Goal: Task Accomplishment & Management: Complete application form

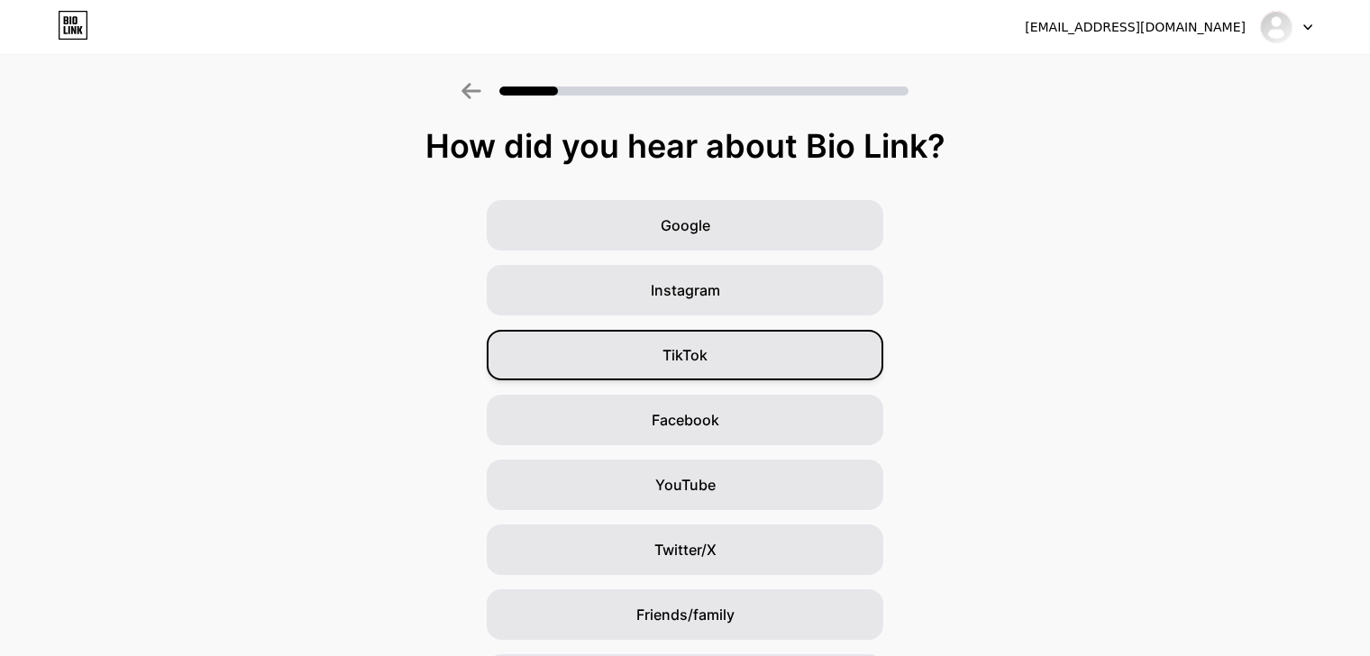
click at [688, 343] on div "TikTok" at bounding box center [685, 355] width 397 height 50
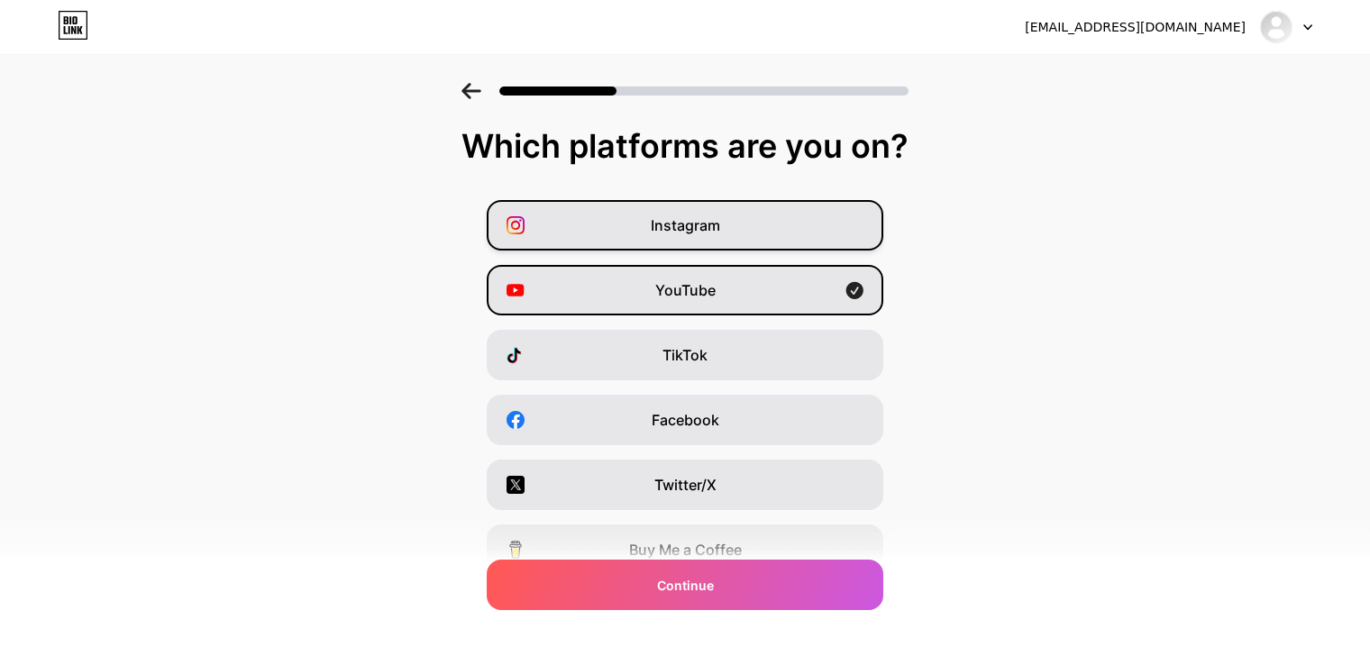
click at [625, 215] on div "Instagram" at bounding box center [685, 225] width 397 height 50
click at [739, 303] on div "YouTube" at bounding box center [685, 290] width 397 height 50
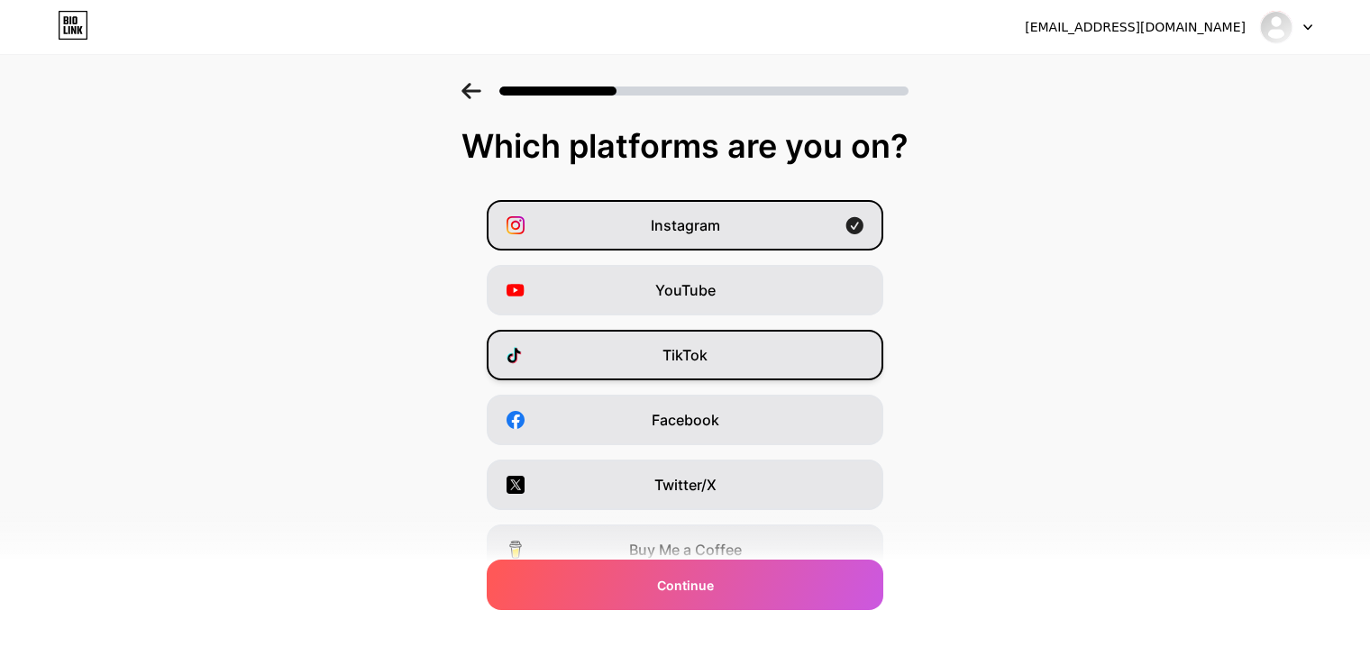
click at [708, 349] on span "TikTok" at bounding box center [685, 355] width 45 height 22
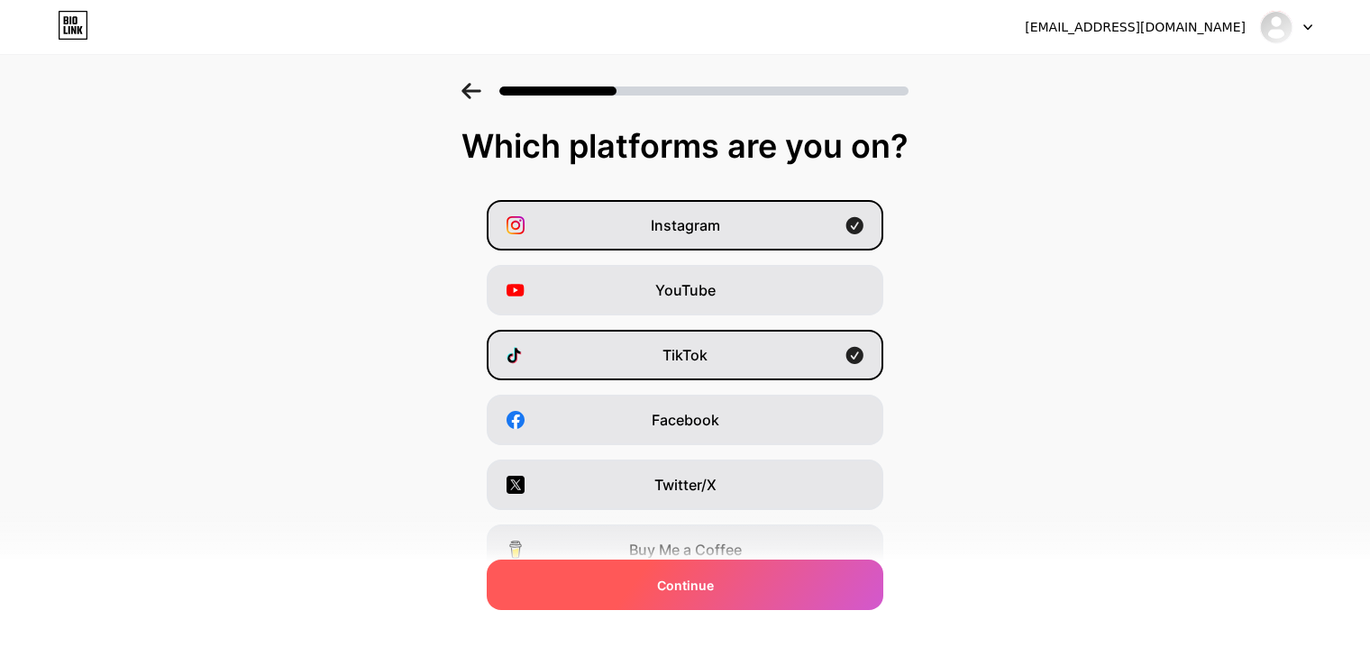
click at [709, 576] on span "Continue" at bounding box center [685, 585] width 57 height 19
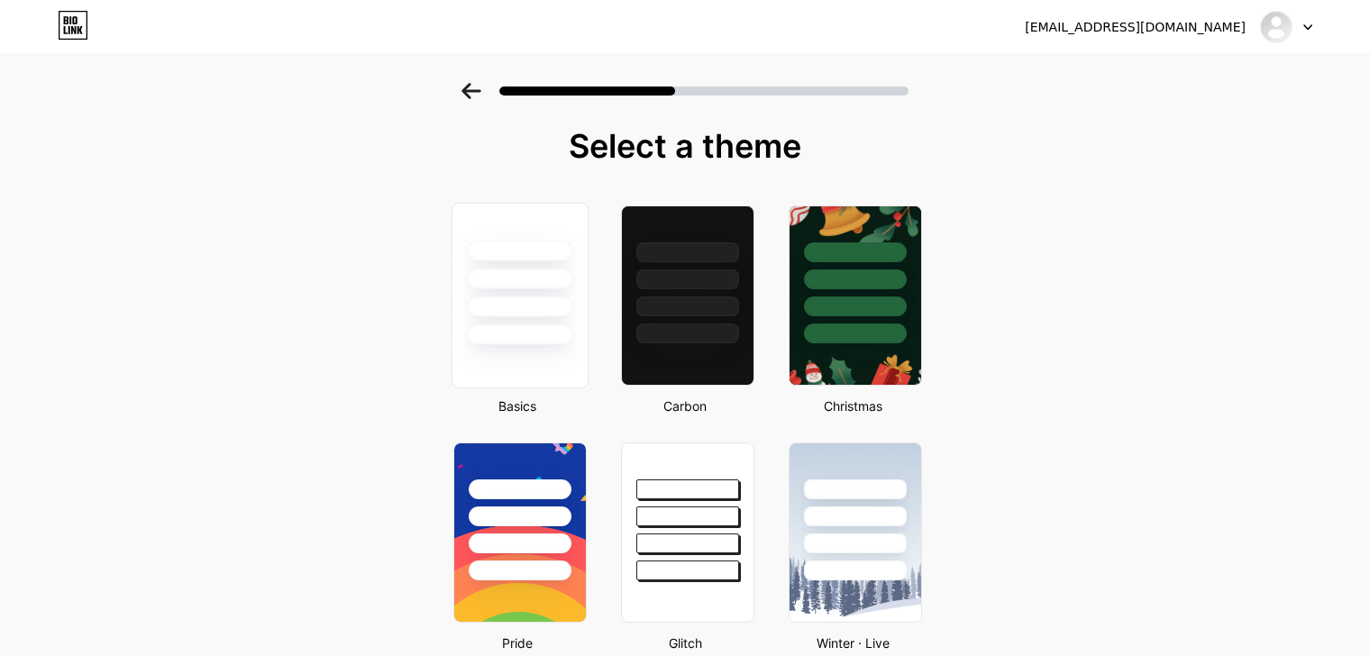
click at [543, 282] on div at bounding box center [519, 279] width 105 height 21
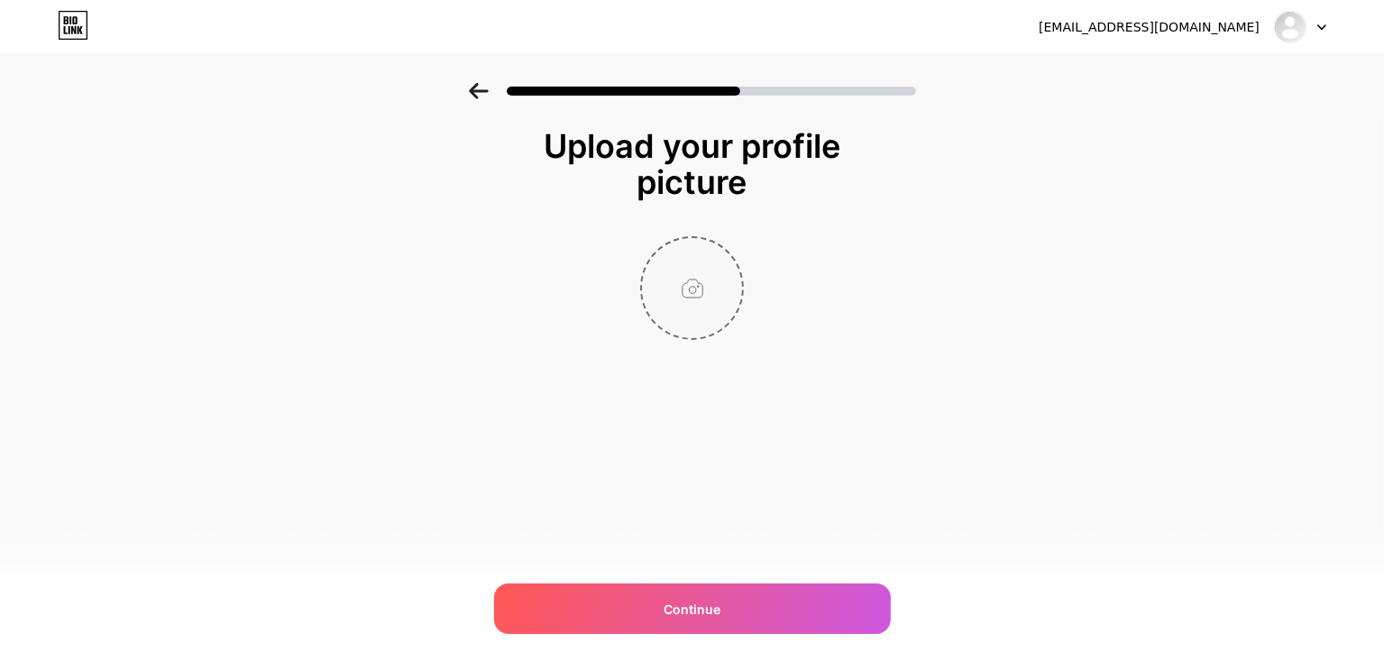
click at [681, 270] on input "file" at bounding box center [692, 288] width 100 height 100
type input "C:\fakepath\3601926453276840658_60889917582_jpg.jpg"
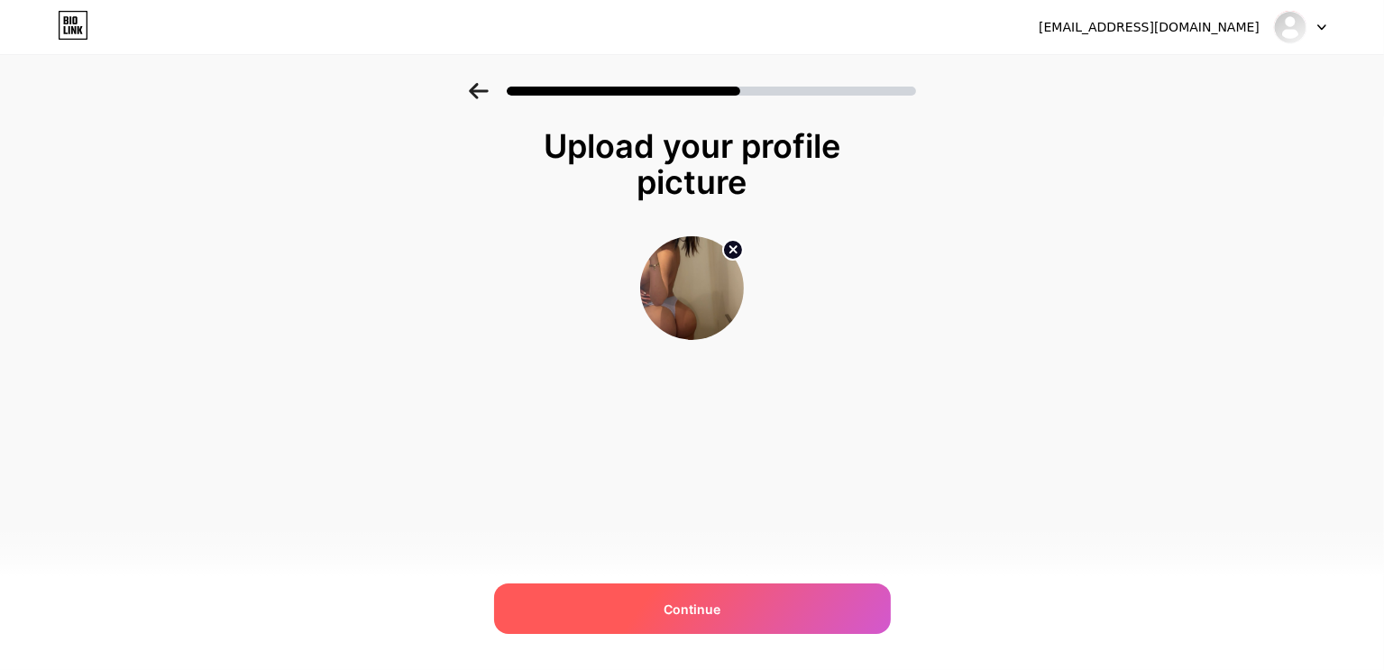
click at [672, 608] on span "Continue" at bounding box center [691, 608] width 57 height 19
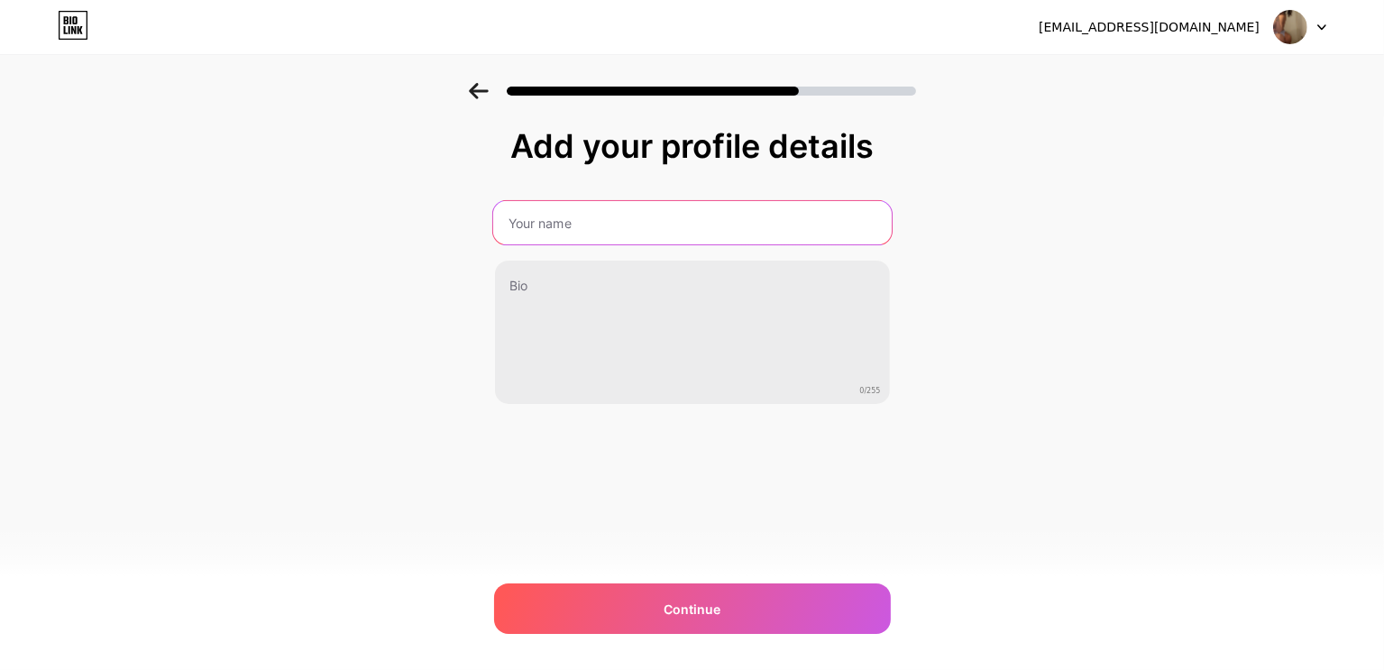
click at [656, 211] on input "text" at bounding box center [691, 222] width 398 height 43
click at [591, 223] on input "text" at bounding box center [691, 222] width 398 height 43
type input "C"
type input "J"
type input "Japinha"
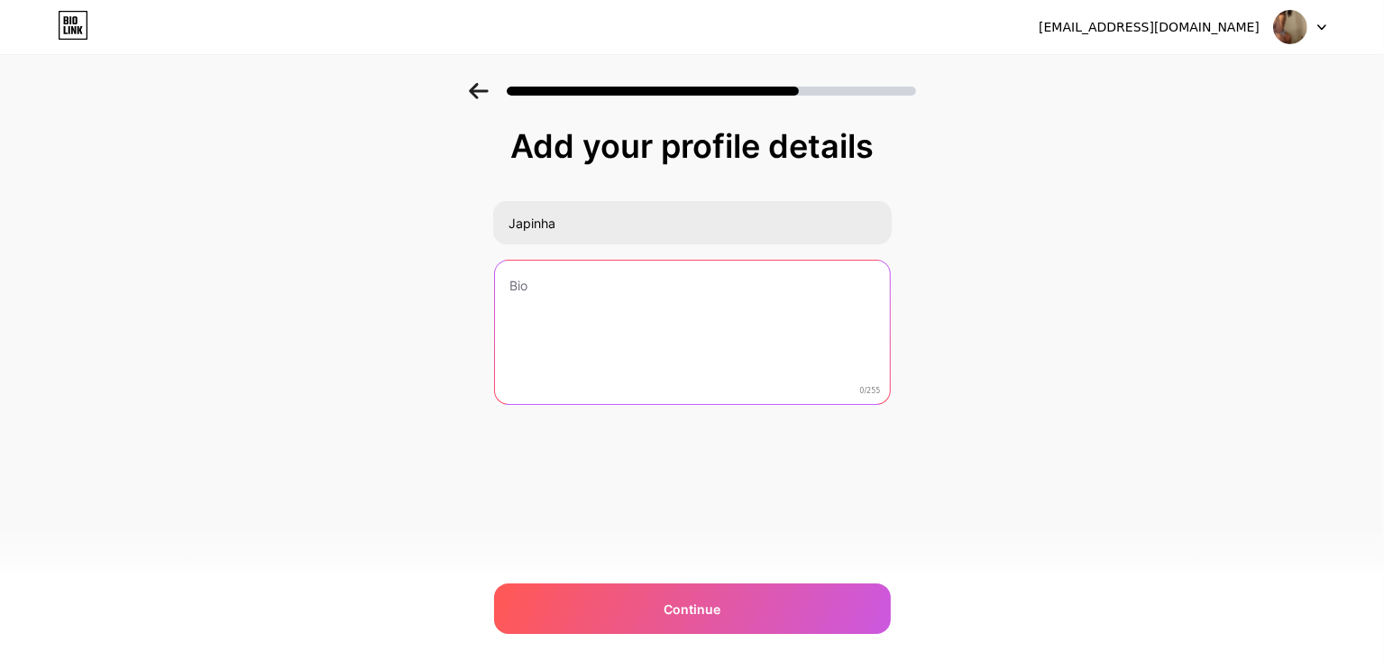
click at [544, 285] on textarea at bounding box center [692, 333] width 395 height 145
click at [609, 280] on textarea "Japinha quente 🔞💋" at bounding box center [691, 333] width 398 height 147
type textarea "Japinha quente 🔞💋"
drag, startPoint x: 506, startPoint y: 277, endPoint x: 583, endPoint y: 312, distance: 85.1
click at [583, 312] on textarea "Japinha quente 🔞💋" at bounding box center [691, 333] width 398 height 147
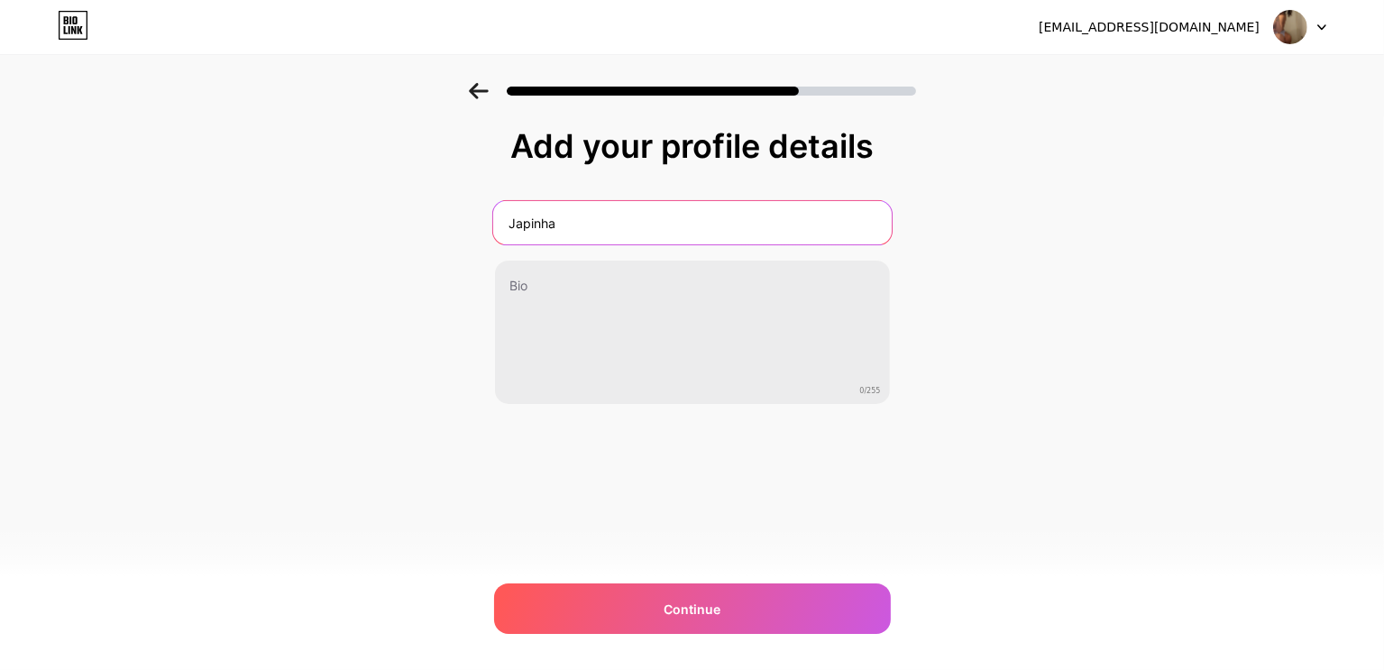
click at [607, 226] on input "Japinha" at bounding box center [691, 222] width 398 height 43
click at [592, 231] on input "Japinha🔞" at bounding box center [691, 222] width 398 height 43
type input "Japinha🔞💋"
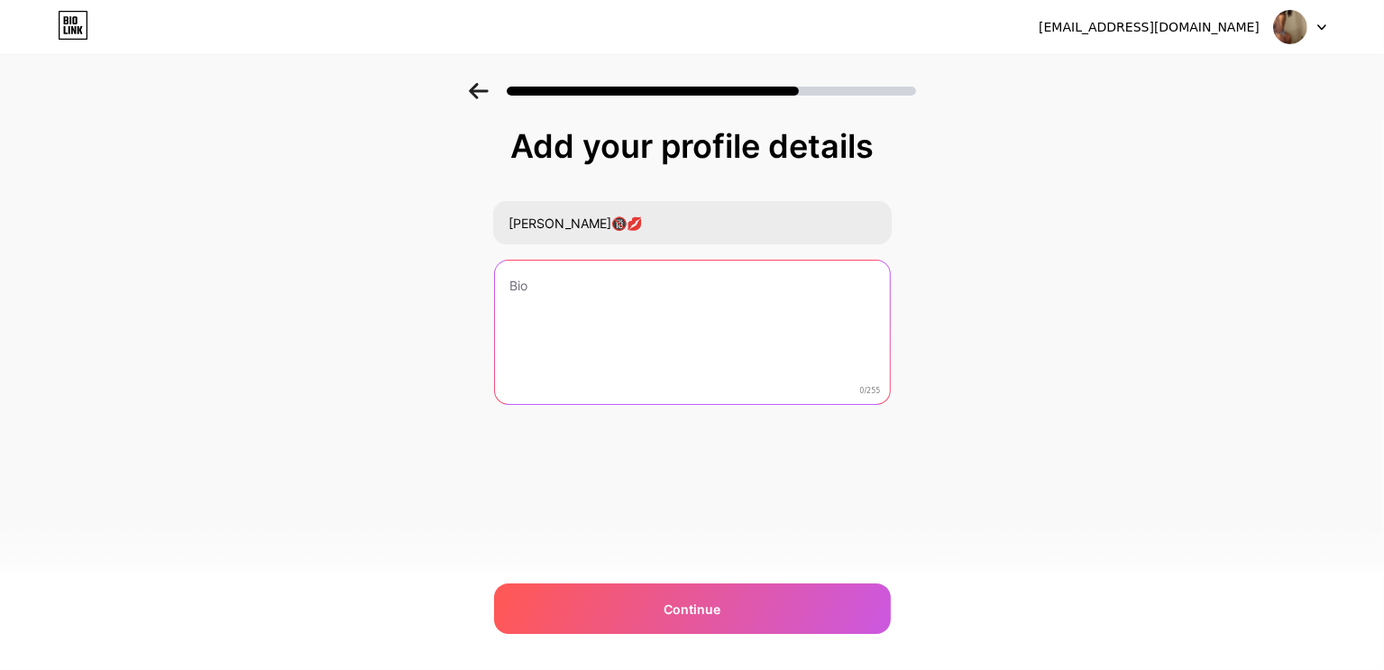
click at [531, 286] on textarea at bounding box center [692, 333] width 395 height 145
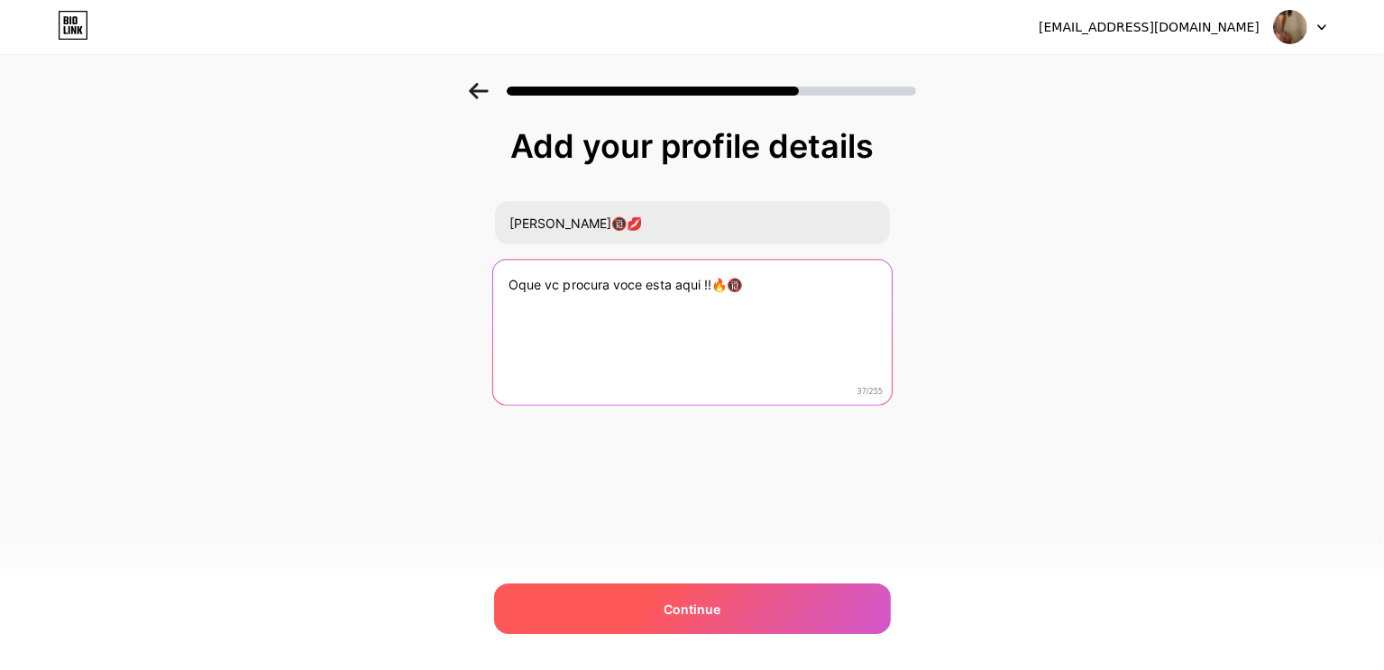
type textarea "Oque vc procura voce esta aqui !!🔥🔞"
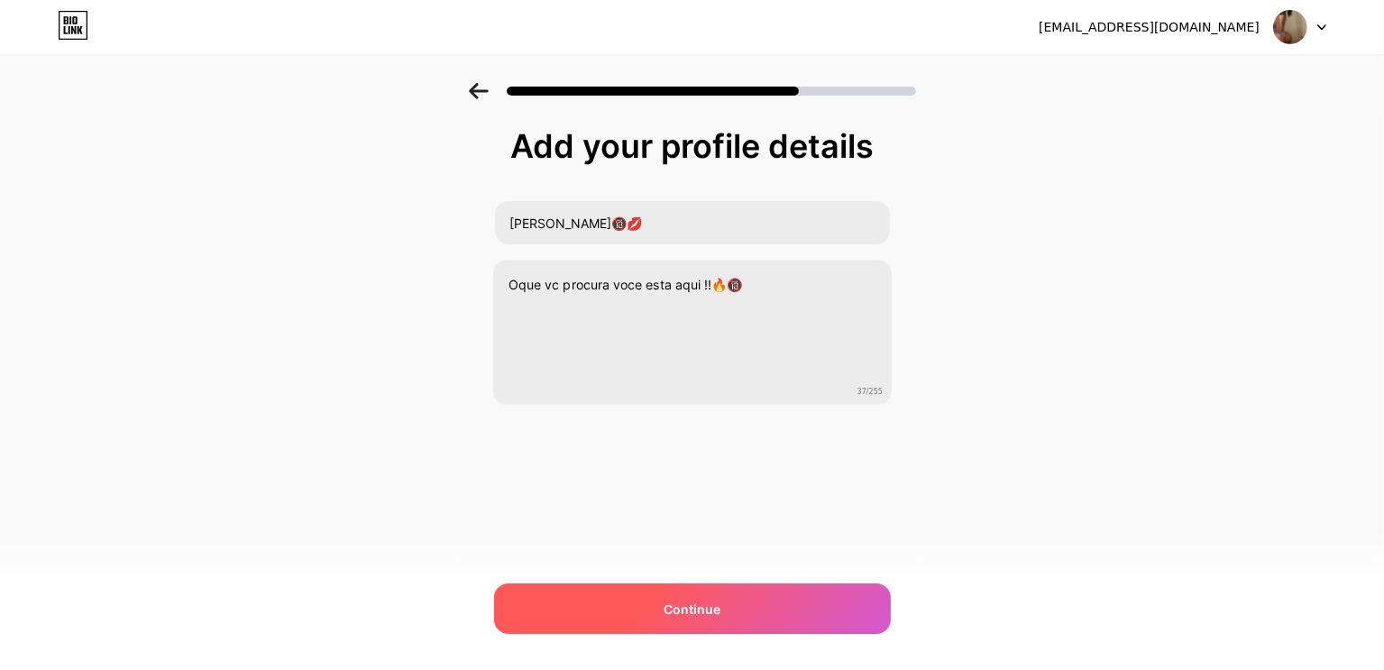
click at [675, 612] on span "Continue" at bounding box center [691, 608] width 57 height 19
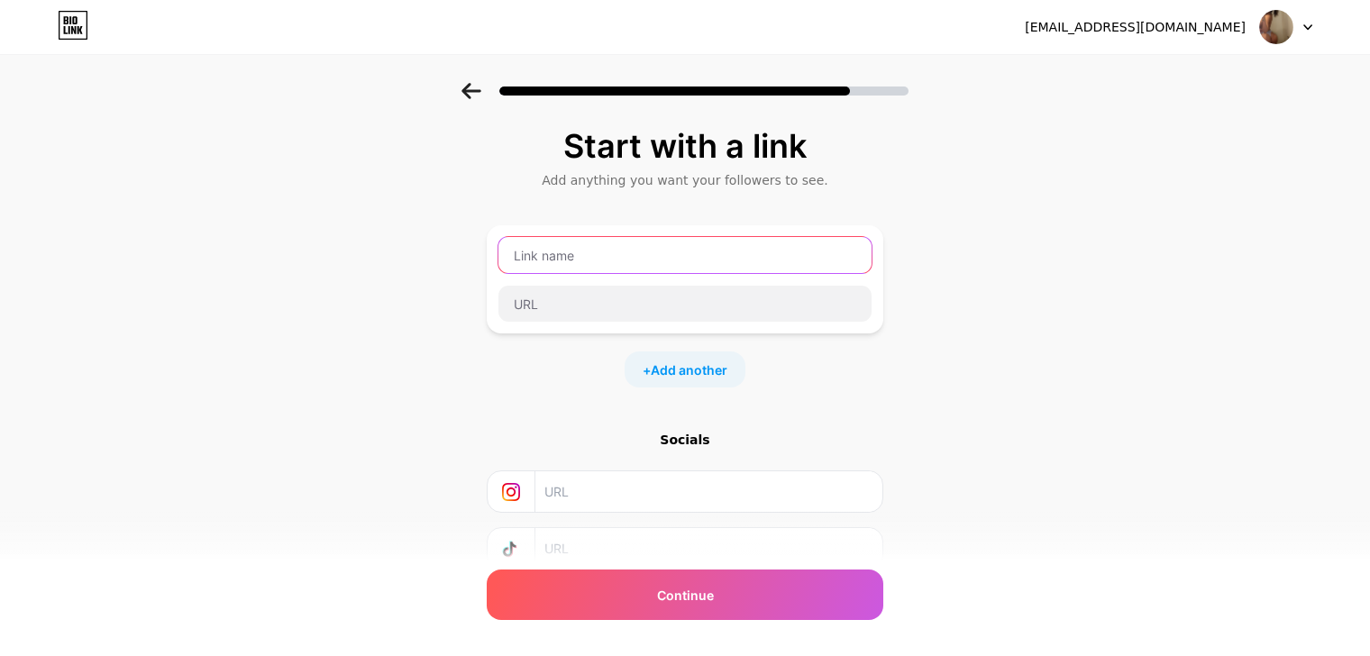
click at [566, 253] on input "text" at bounding box center [684, 255] width 373 height 36
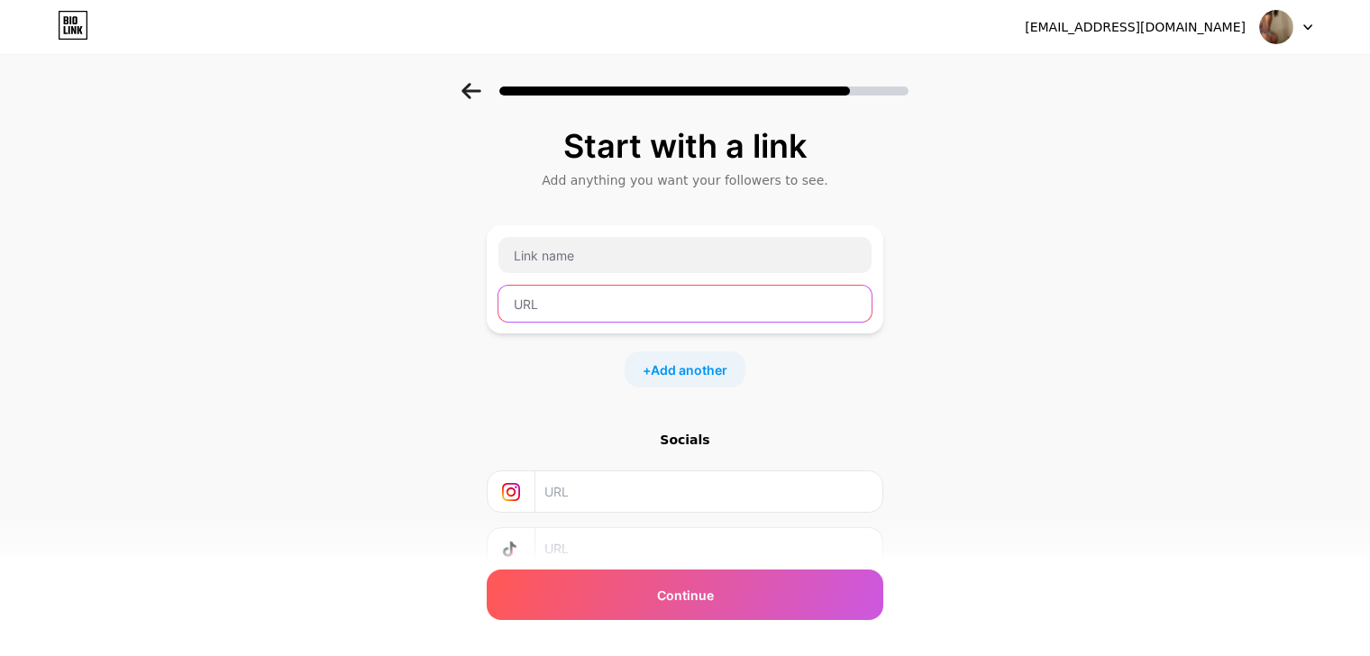
click at [559, 309] on input "text" at bounding box center [684, 304] width 373 height 36
click at [562, 277] on div at bounding box center [685, 279] width 375 height 87
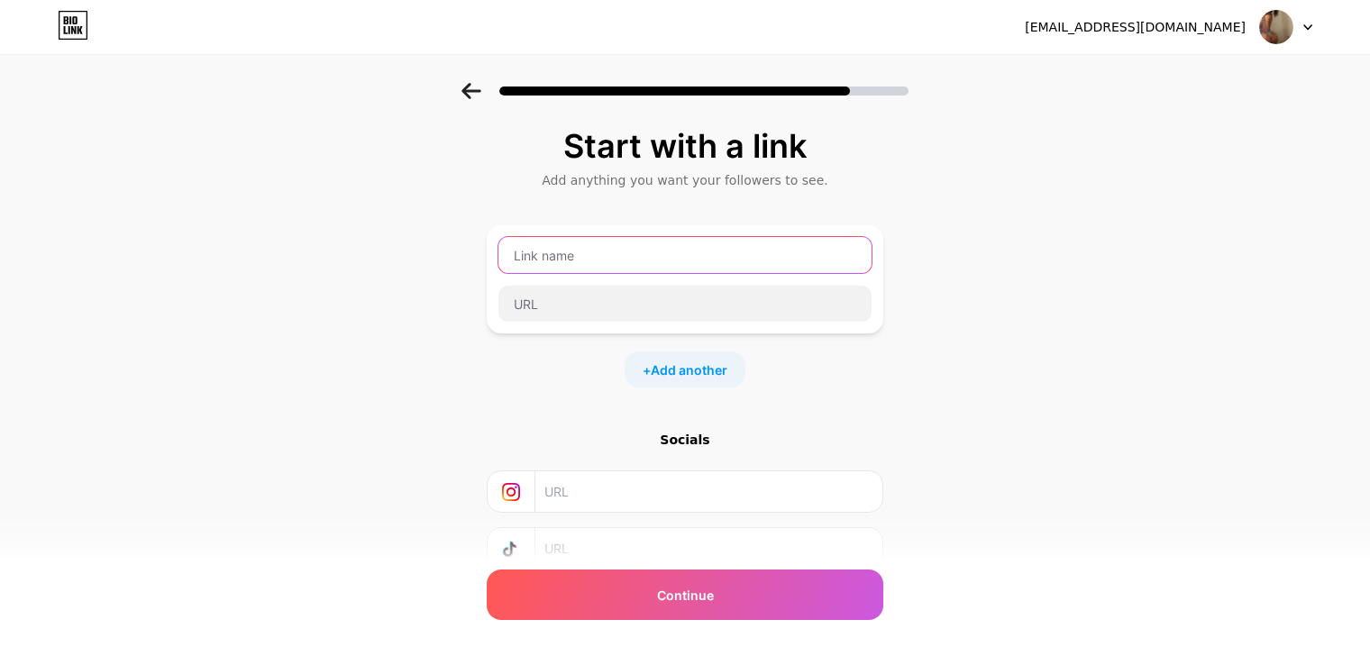
drag, startPoint x: 569, startPoint y: 248, endPoint x: 580, endPoint y: 272, distance: 27.0
click at [569, 250] on input "text" at bounding box center [684, 255] width 373 height 36
click at [588, 243] on input "text" at bounding box center [684, 255] width 373 height 36
type input "I"
type input "INSTAGRAM"
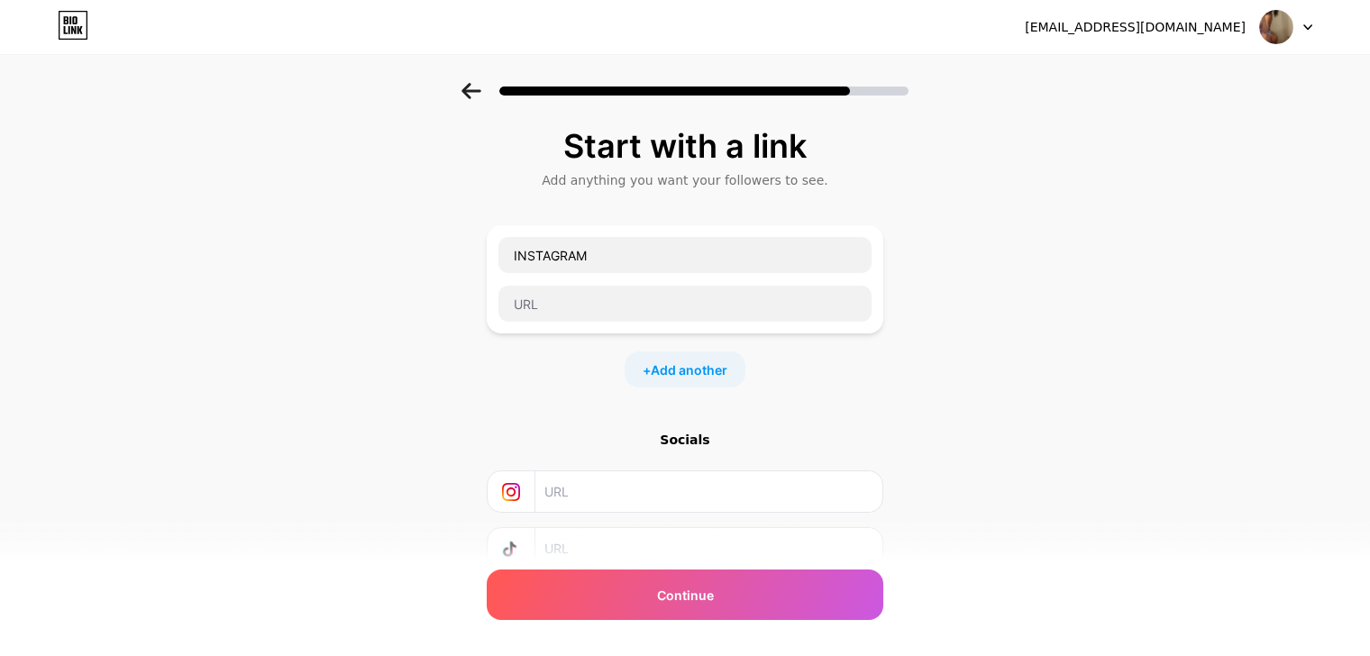
click at [580, 479] on input "text" at bounding box center [707, 491] width 327 height 41
paste input "https://www.instagram.com/maria_claara.s/"
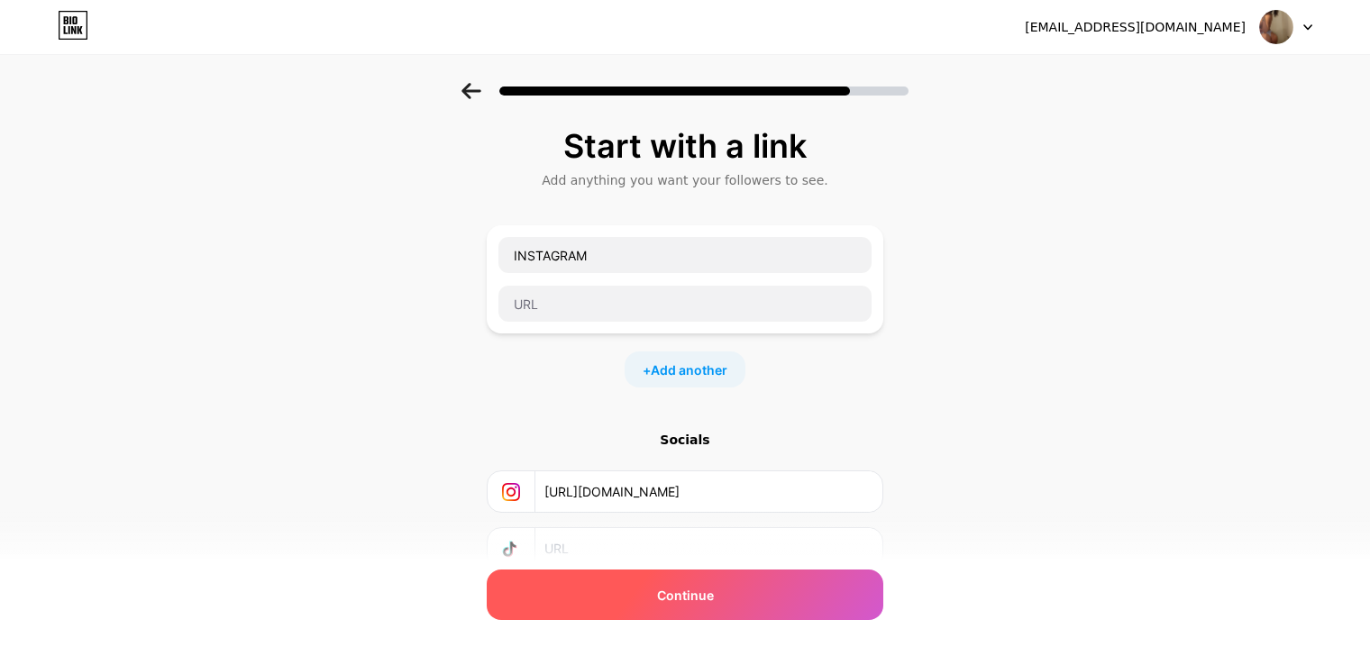
type input "https://www.instagram.com/maria_claara.s/"
click at [655, 595] on div "Continue" at bounding box center [685, 595] width 397 height 50
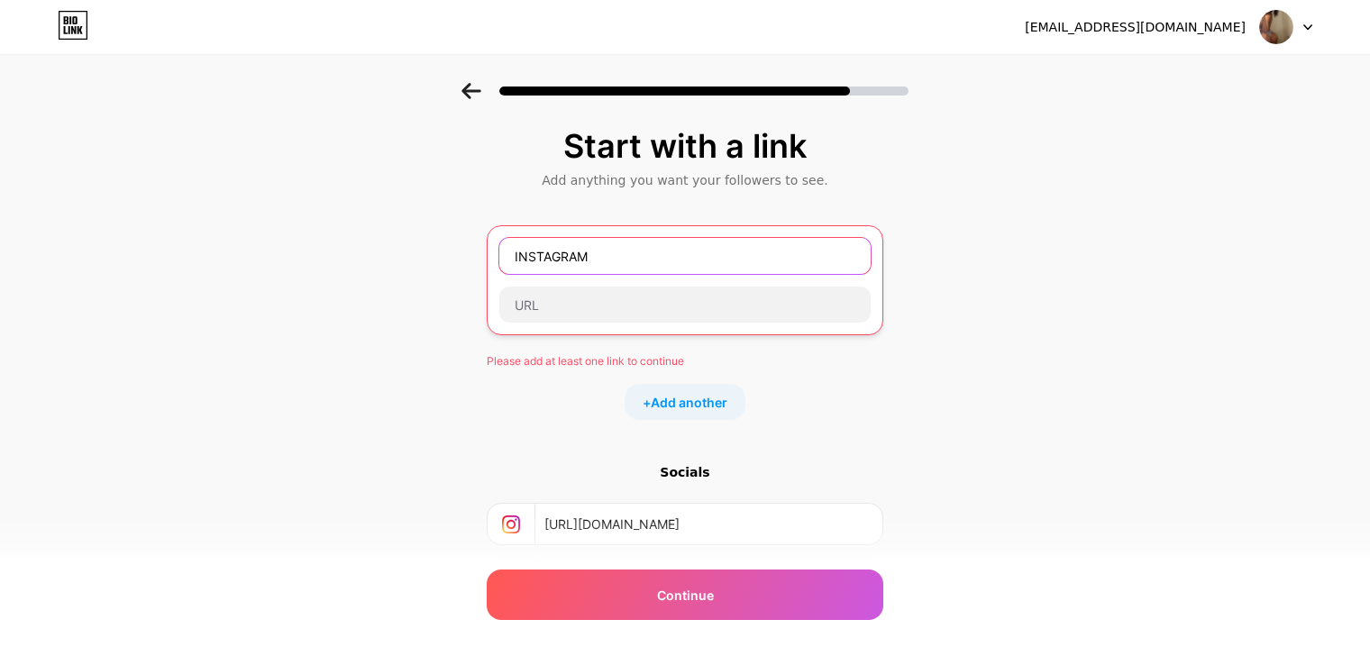
drag, startPoint x: 627, startPoint y: 244, endPoint x: 471, endPoint y: 251, distance: 156.1
click at [471, 251] on div "Start with a link Add anything you want your followers to see. INSTAGRAM Please…" at bounding box center [685, 416] width 1370 height 666
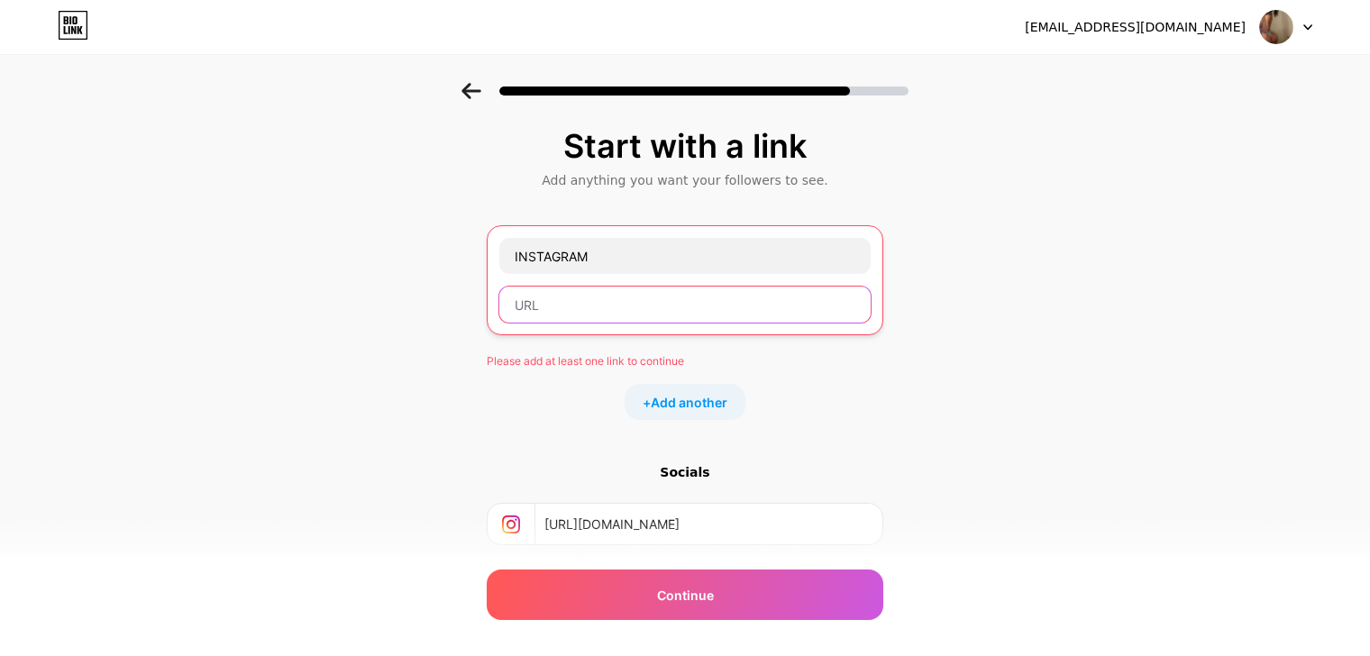
click at [624, 298] on input "text" at bounding box center [684, 305] width 371 height 36
paste input "https://www.instagram.com/maria_claara.s/"
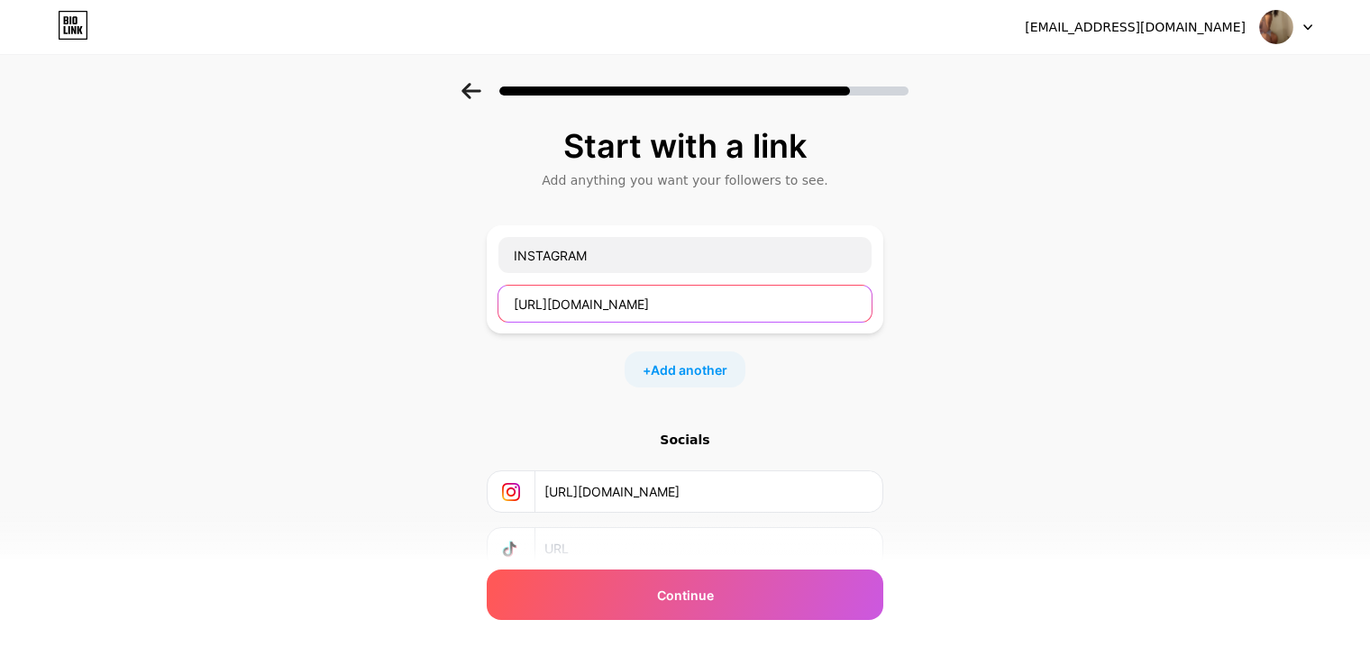
type input "https://www.instagram.com/maria_claara.s/"
drag, startPoint x: 815, startPoint y: 490, endPoint x: 476, endPoint y: 484, distance: 339.0
click at [476, 484] on div "Start with a link Add anything you want your followers to see. INSTAGRAM https:…" at bounding box center [685, 400] width 1370 height 634
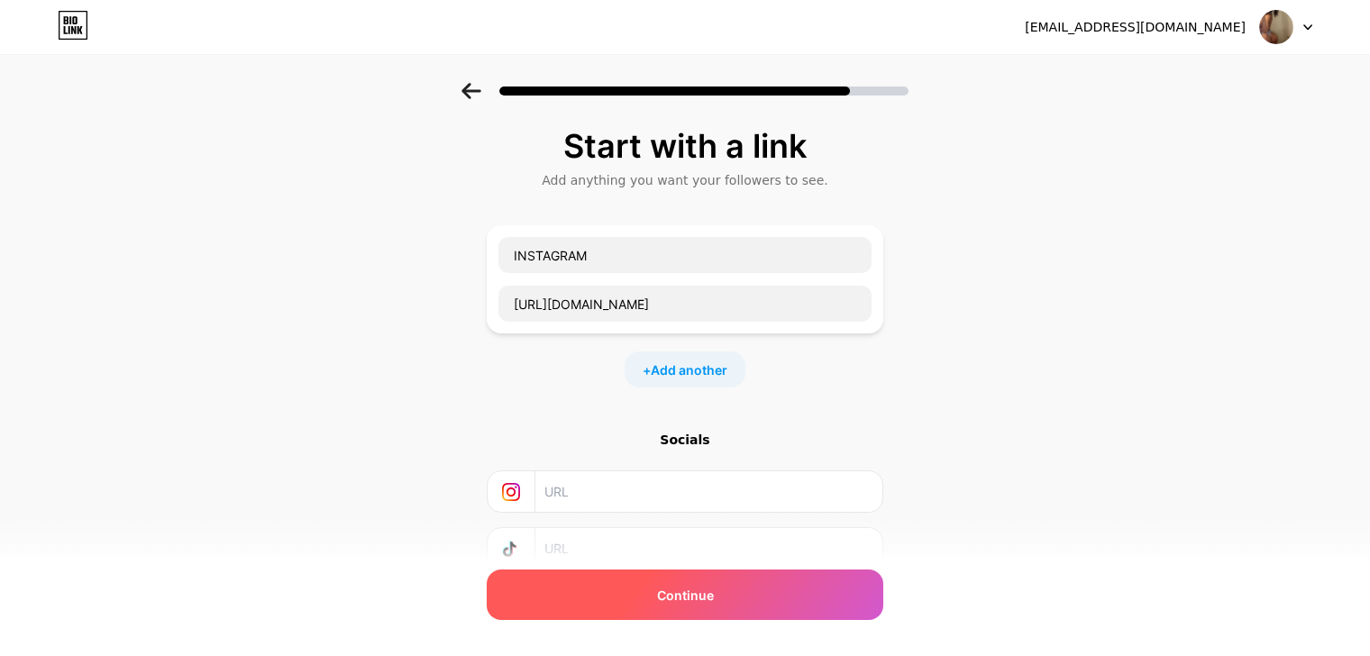
click at [698, 587] on span "Continue" at bounding box center [685, 595] width 57 height 19
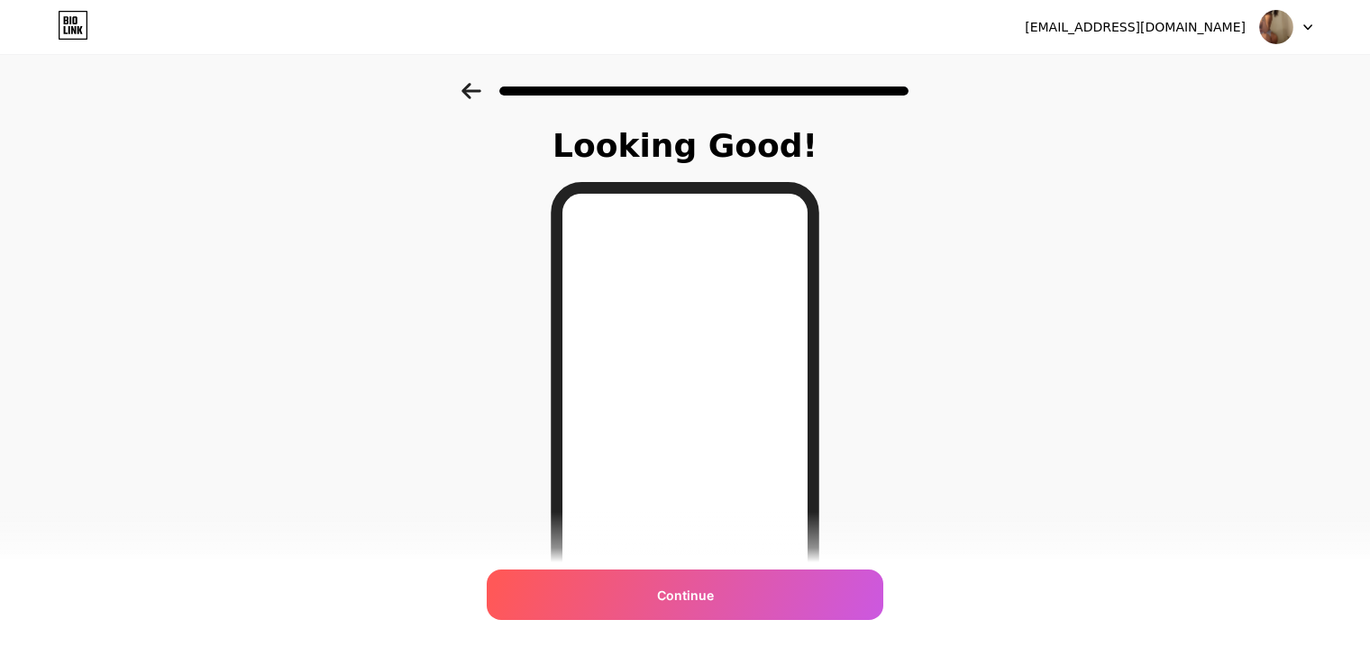
scroll to position [249, 0]
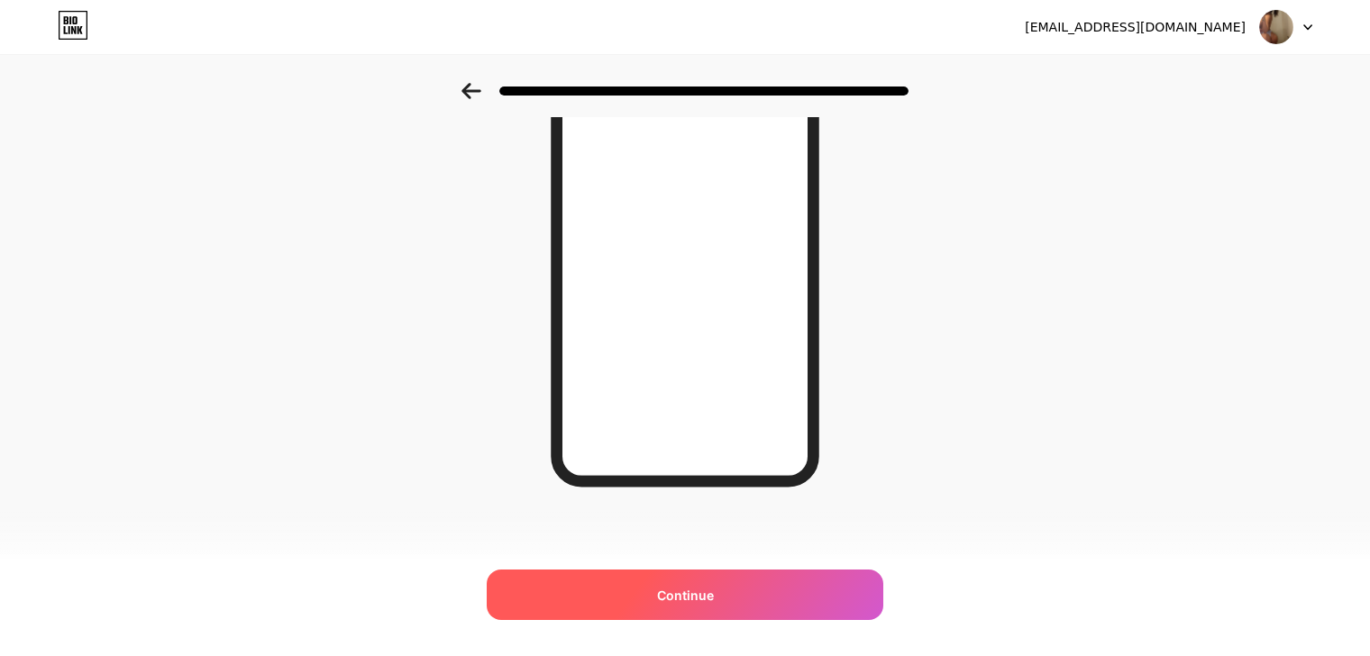
click at [674, 608] on div "Continue" at bounding box center [685, 595] width 397 height 50
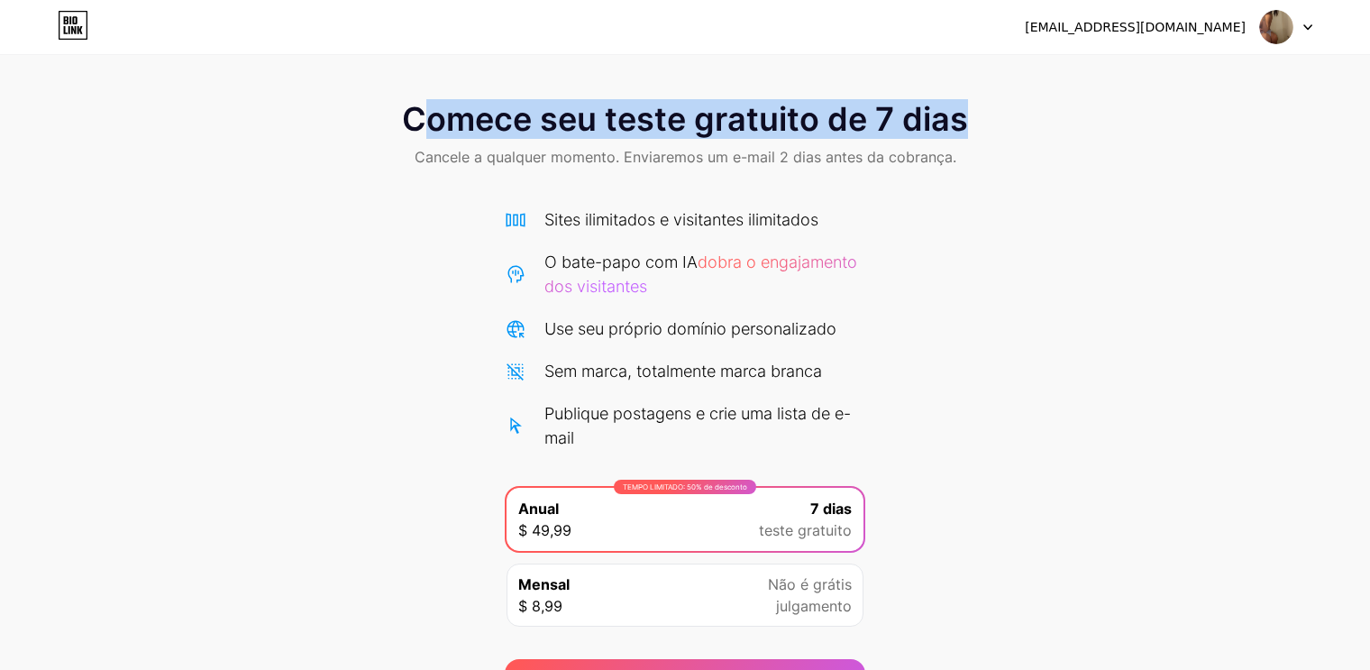
drag, startPoint x: 415, startPoint y: 114, endPoint x: 701, endPoint y: 143, distance: 288.1
click at [976, 133] on div "Comece seu teste gratuito de 7 dias Cancele a qualquer momento. Enviaremos um e…" at bounding box center [685, 136] width 1370 height 106
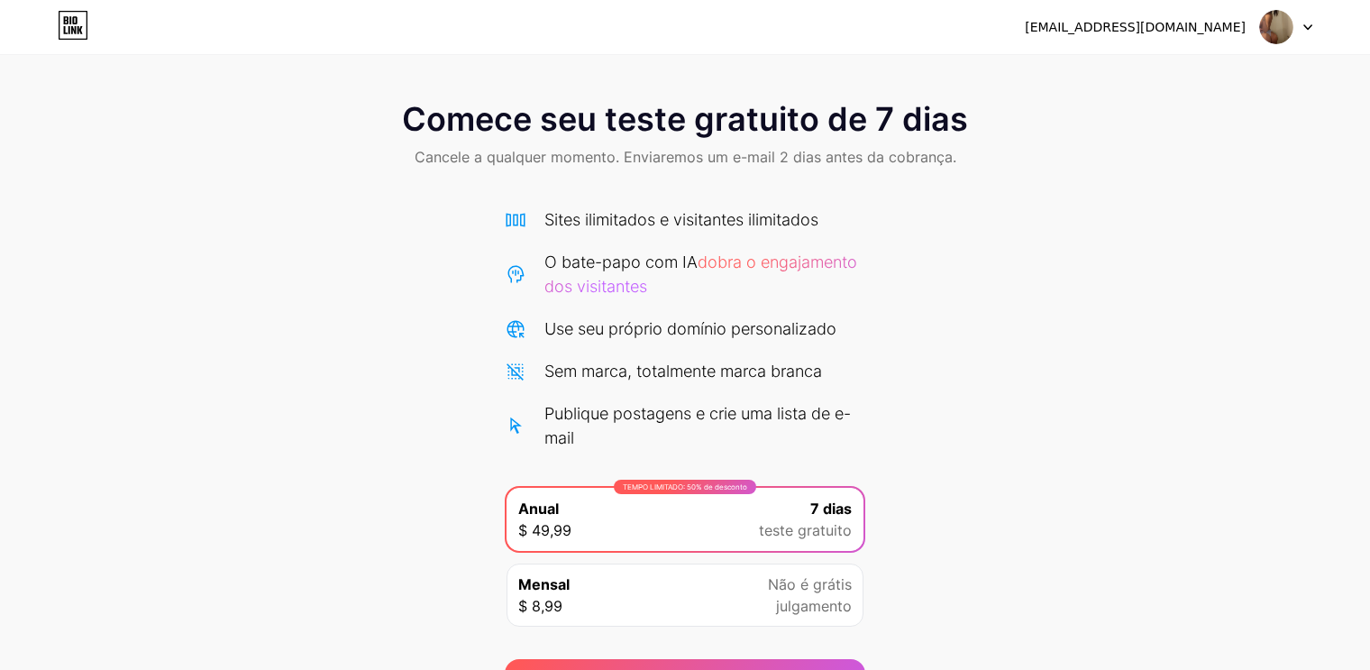
click at [581, 156] on font "Cancele a qualquer momento. Enviaremos um e-mail 2 dias antes da cobrança." at bounding box center [686, 157] width 542 height 18
drag, startPoint x: 421, startPoint y: 158, endPoint x: 718, endPoint y: 173, distance: 297.0
click at [643, 161] on font "Cancele a qualquer momento. Enviaremos um e-mail 2 dias antes da cobrança." at bounding box center [686, 157] width 542 height 18
click at [727, 173] on div "Comece seu teste gratuito de 7 dias Cancele a qualquer momento. Enviaremos um e…" at bounding box center [685, 136] width 1370 height 106
click at [1211, 59] on div "Comece seu teste gratuito de 7 dias Cancele a qualquer momento. Enviaremos um e…" at bounding box center [685, 351] width 1370 height 702
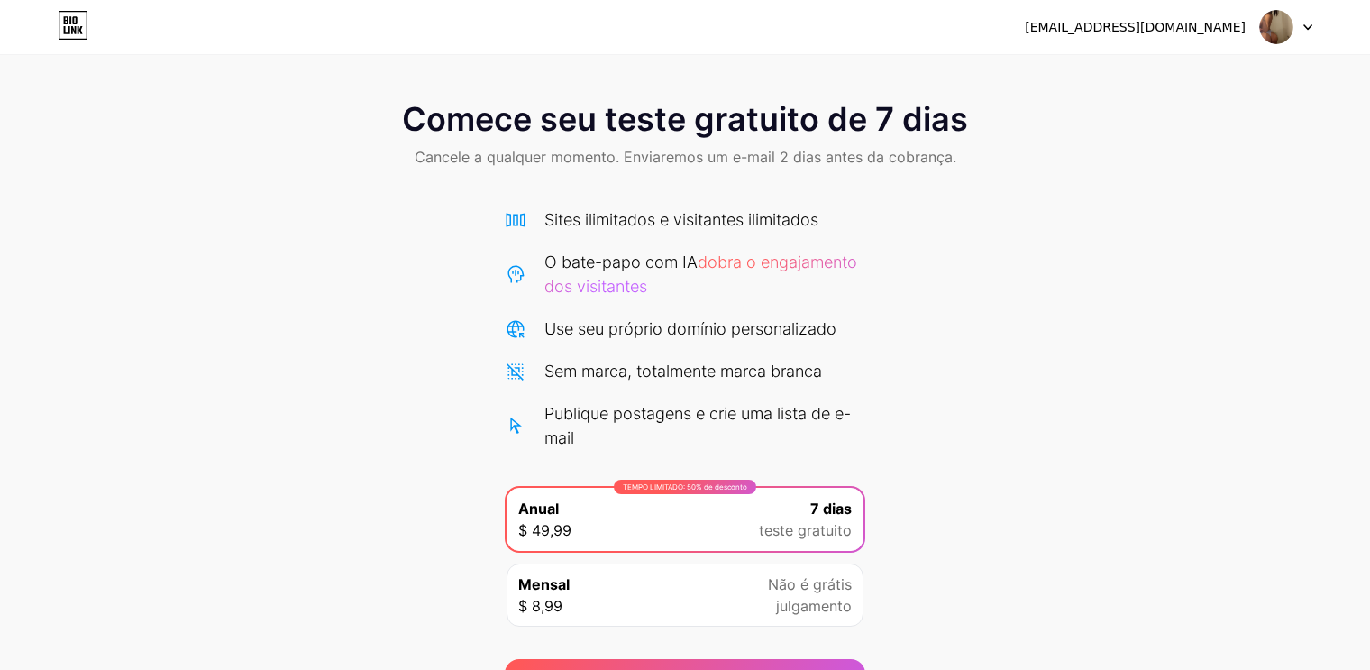
click at [87, 32] on icon at bounding box center [73, 26] width 28 height 28
click at [1280, 24] on img at bounding box center [1276, 27] width 34 height 34
click at [1088, 60] on li "Sair" at bounding box center [1200, 74] width 224 height 49
